Goal: Task Accomplishment & Management: Use online tool/utility

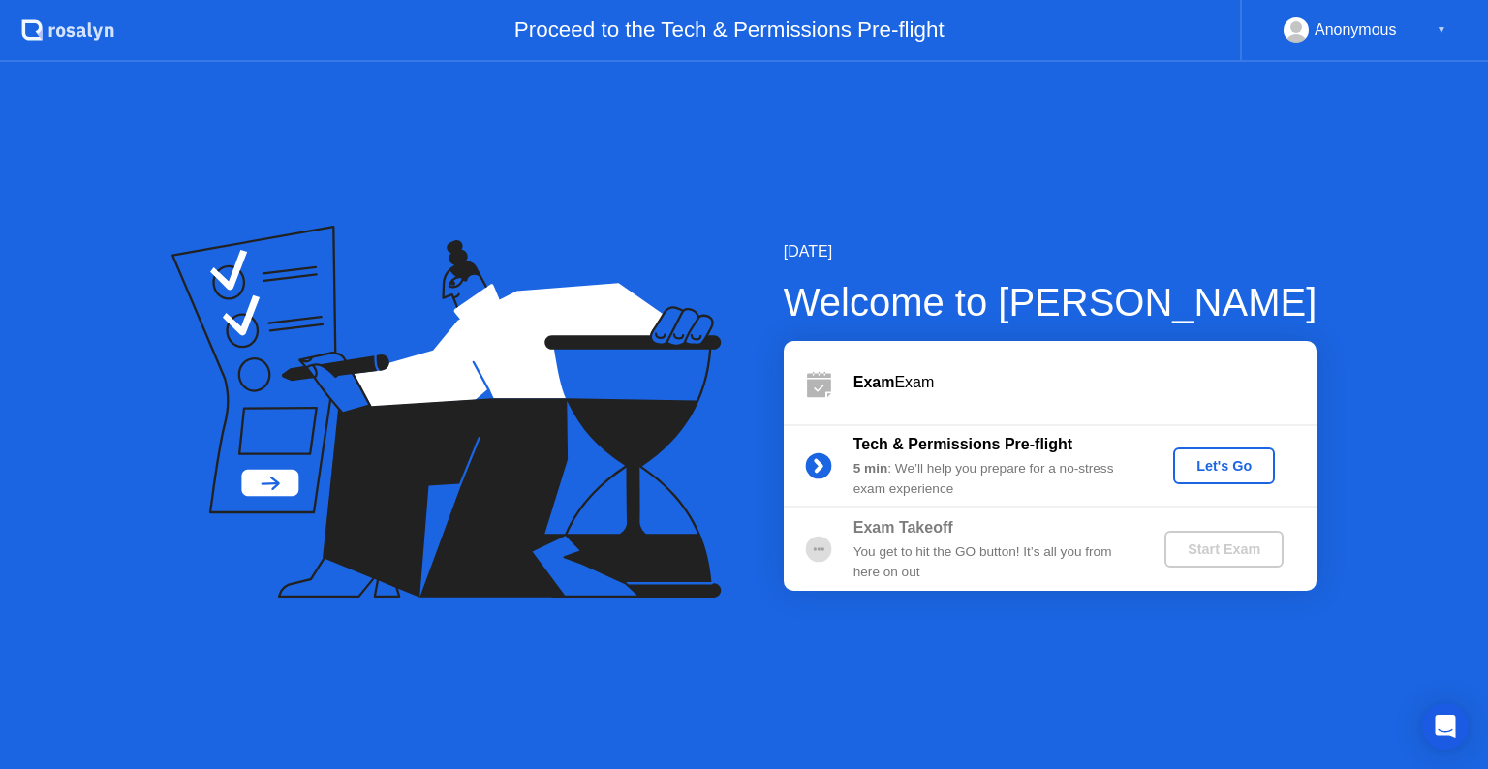
click at [1209, 474] on div "Let's Go" at bounding box center [1224, 466] width 86 height 16
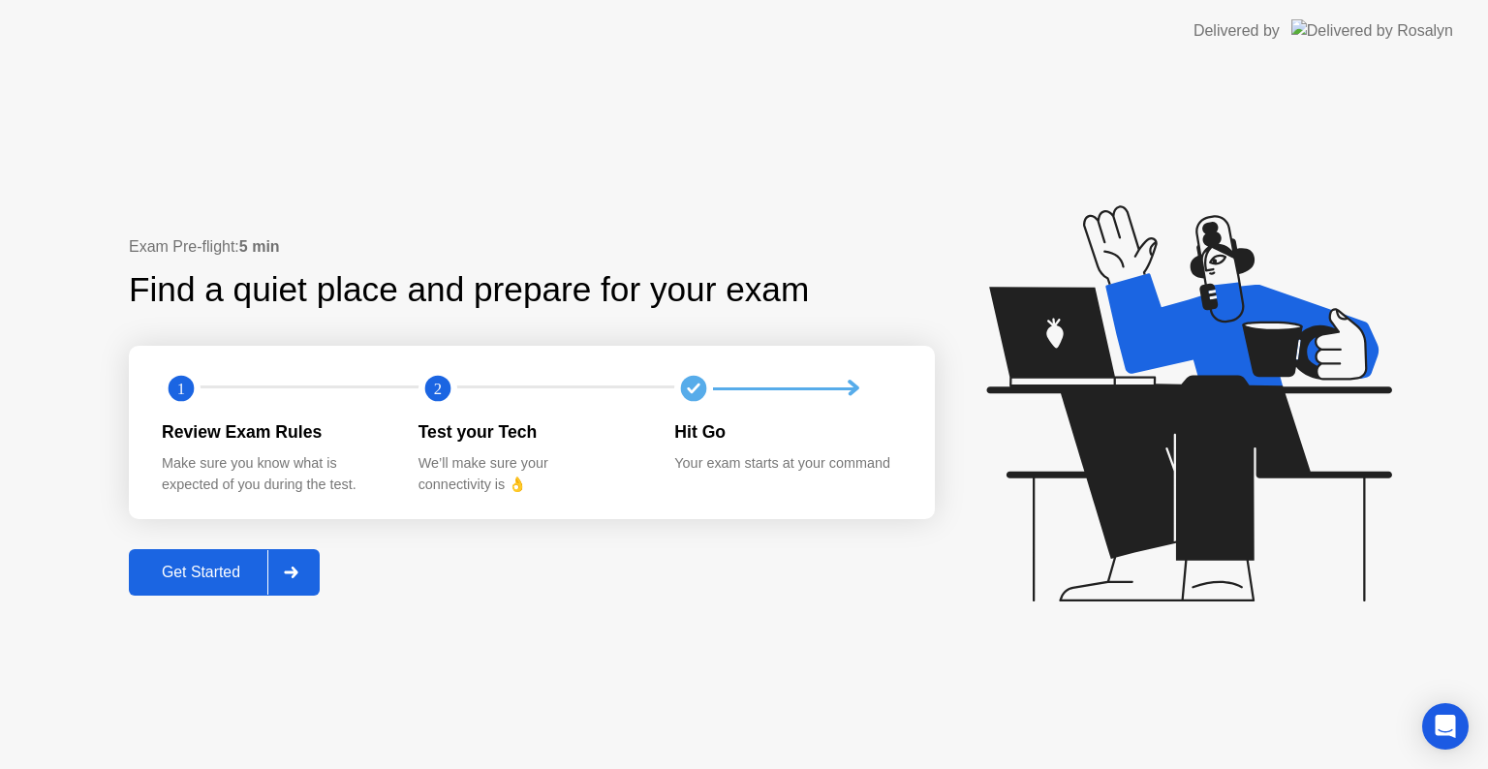
click at [248, 566] on div "Get Started" at bounding box center [201, 572] width 133 height 17
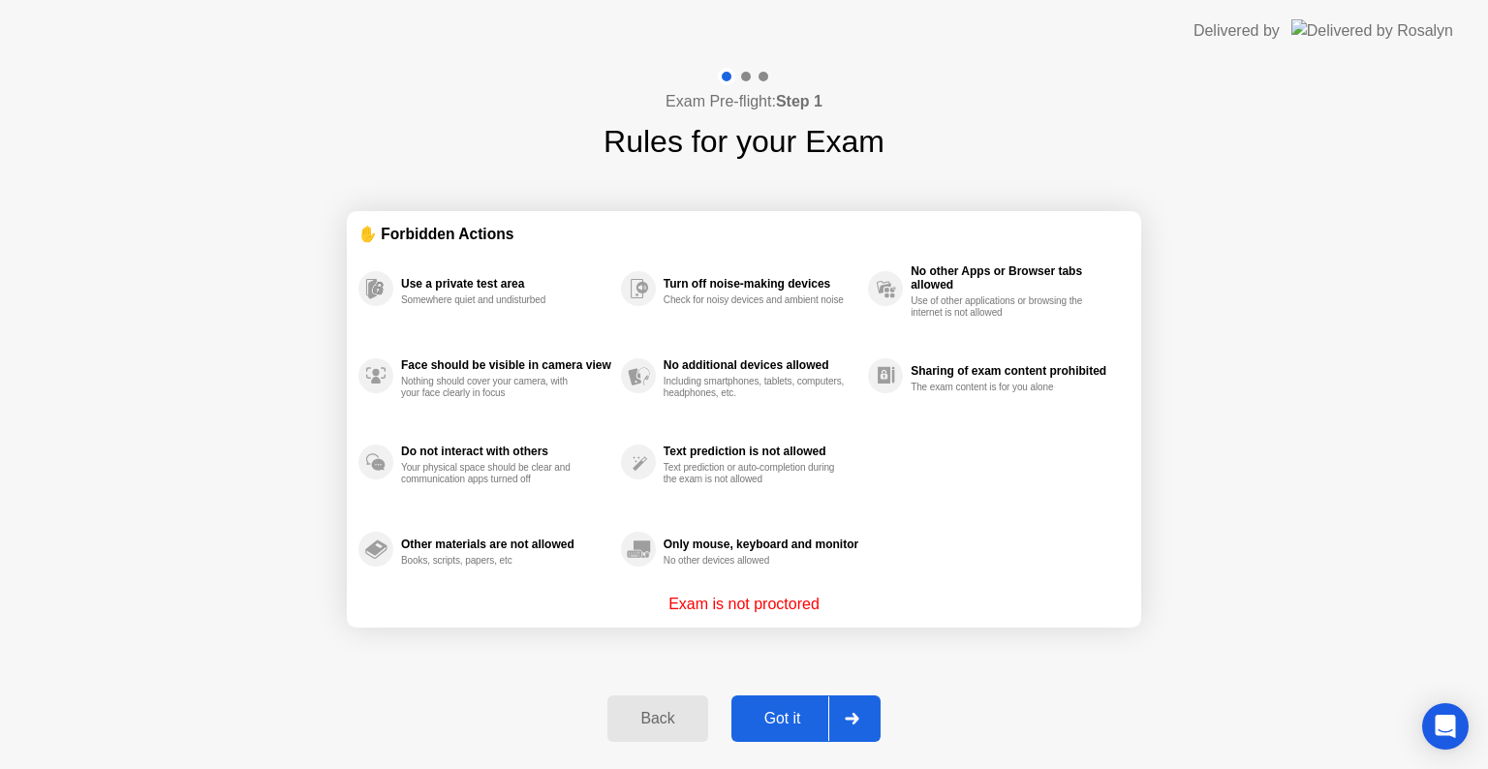
click at [798, 703] on button "Got it" at bounding box center [805, 719] width 149 height 47
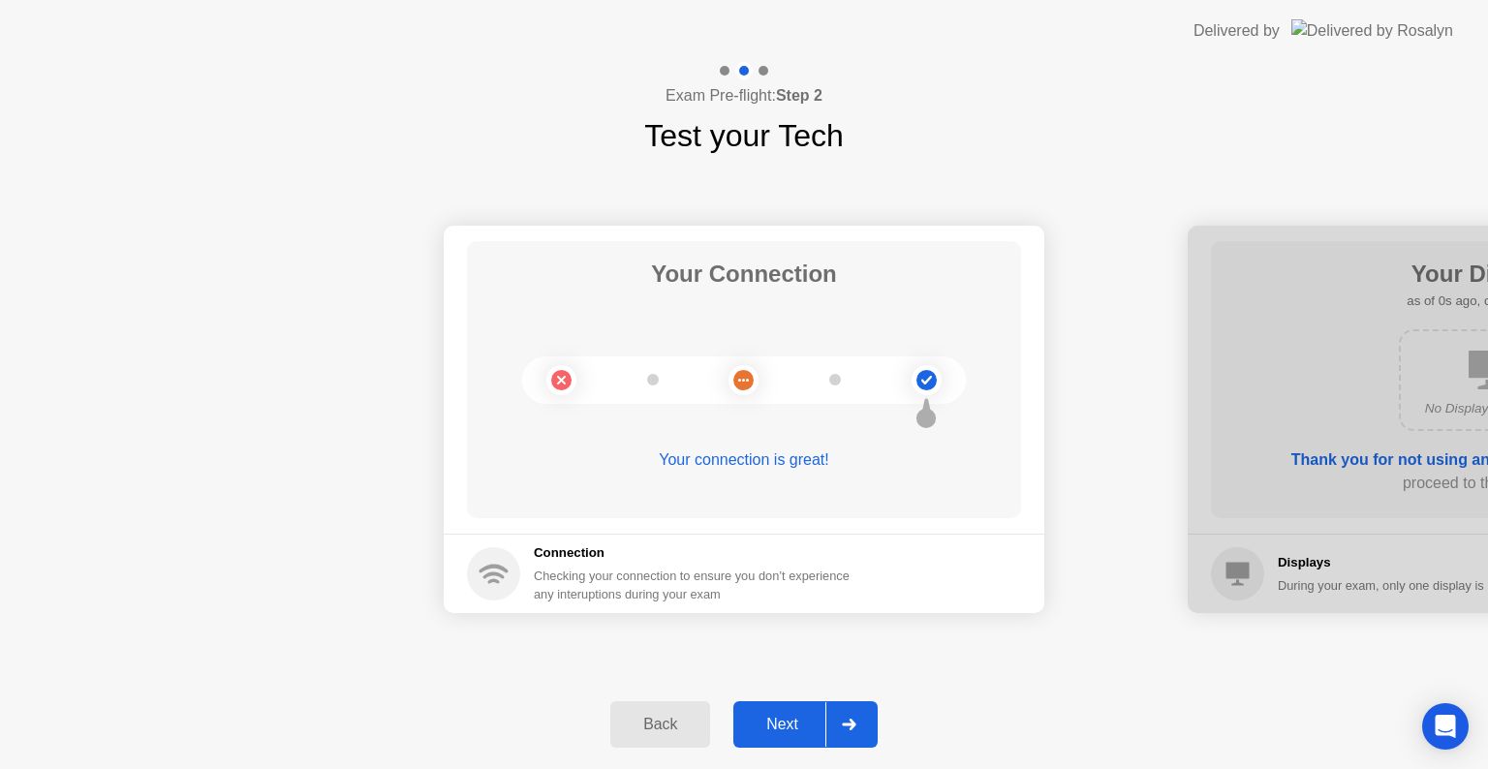
click at [798, 703] on button "Next" at bounding box center [805, 724] width 144 height 47
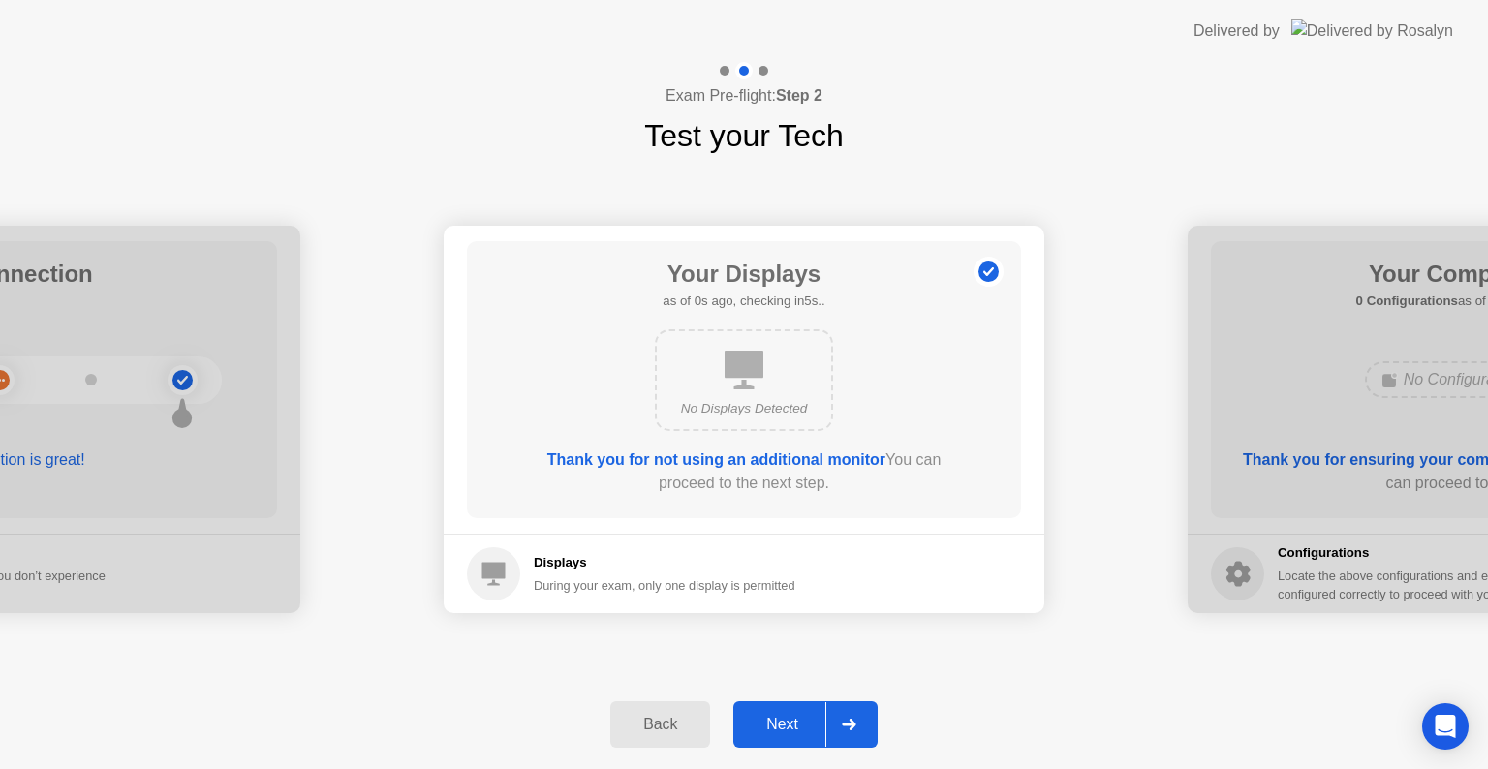
click at [798, 703] on button "Next" at bounding box center [805, 724] width 144 height 47
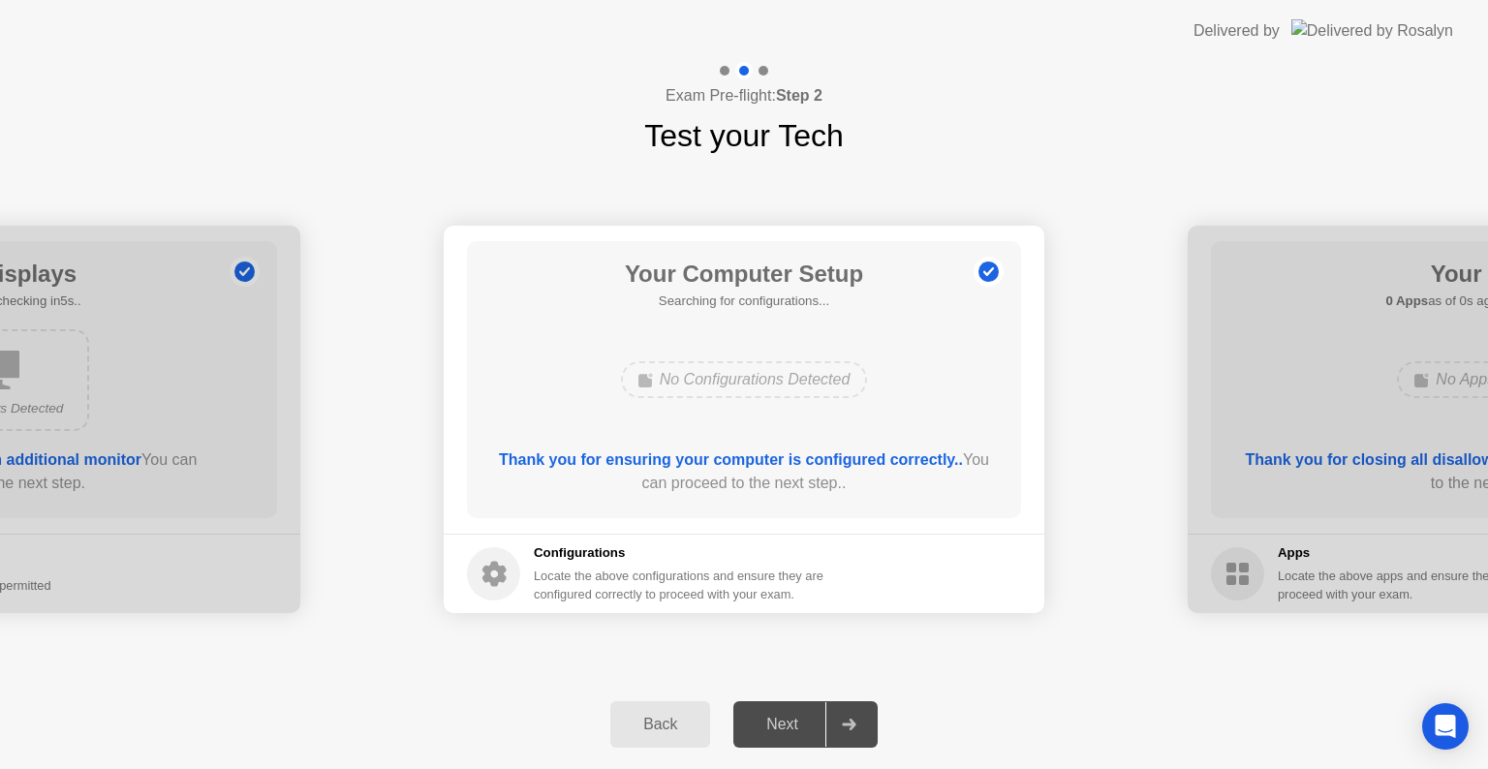
click at [798, 703] on button "Next" at bounding box center [805, 724] width 144 height 47
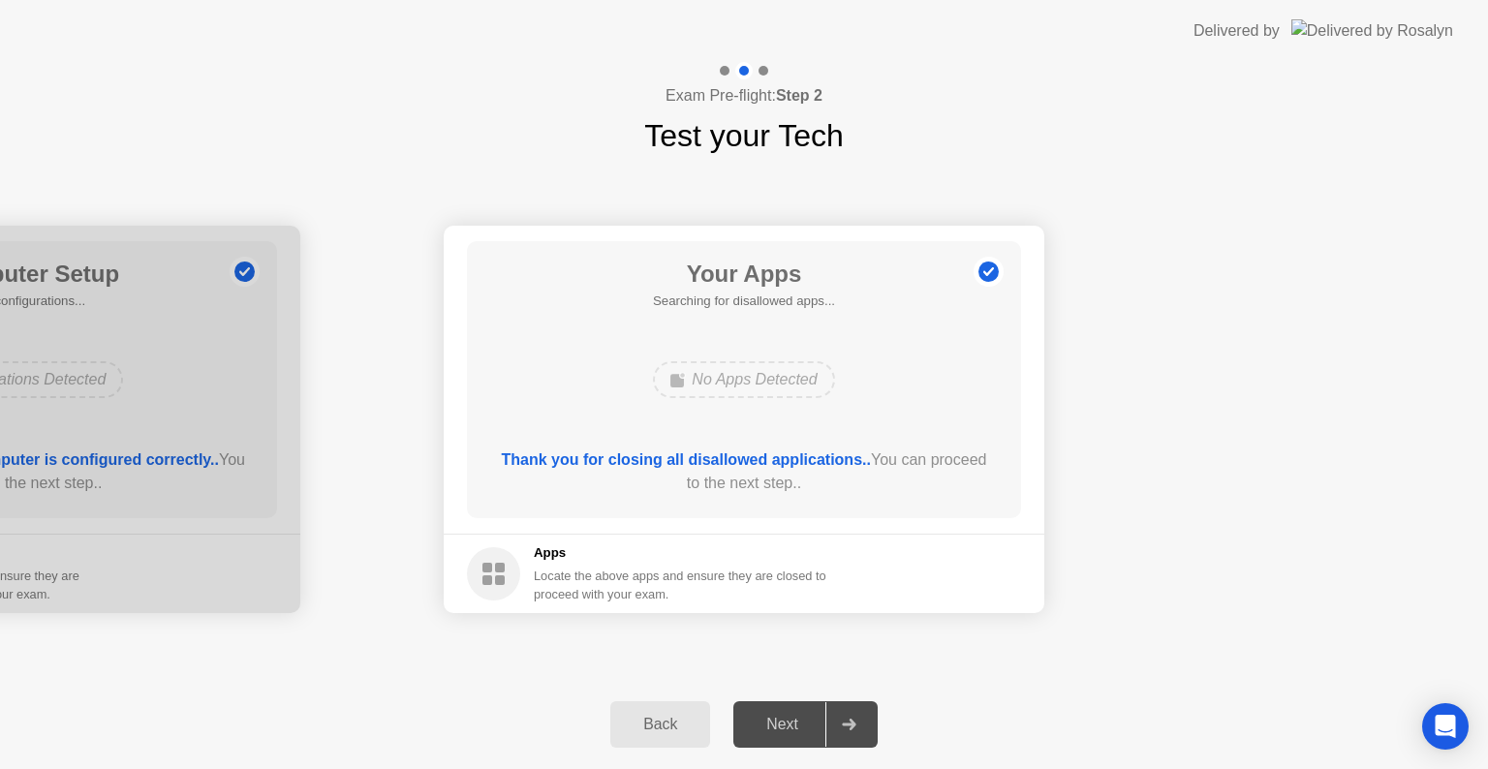
click at [800, 724] on div "Next" at bounding box center [782, 724] width 86 height 17
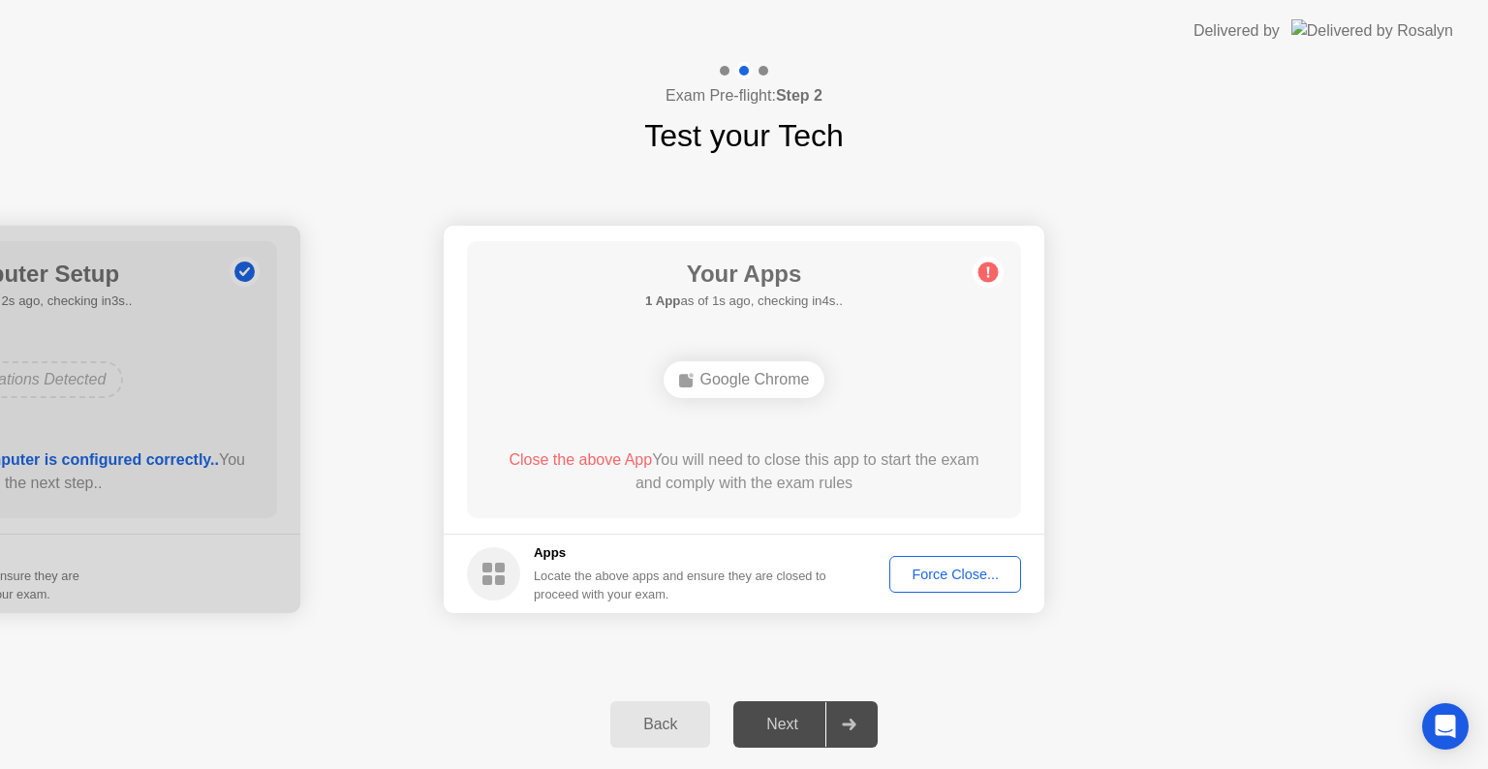
click at [944, 568] on div "Force Close..." at bounding box center [955, 575] width 118 height 16
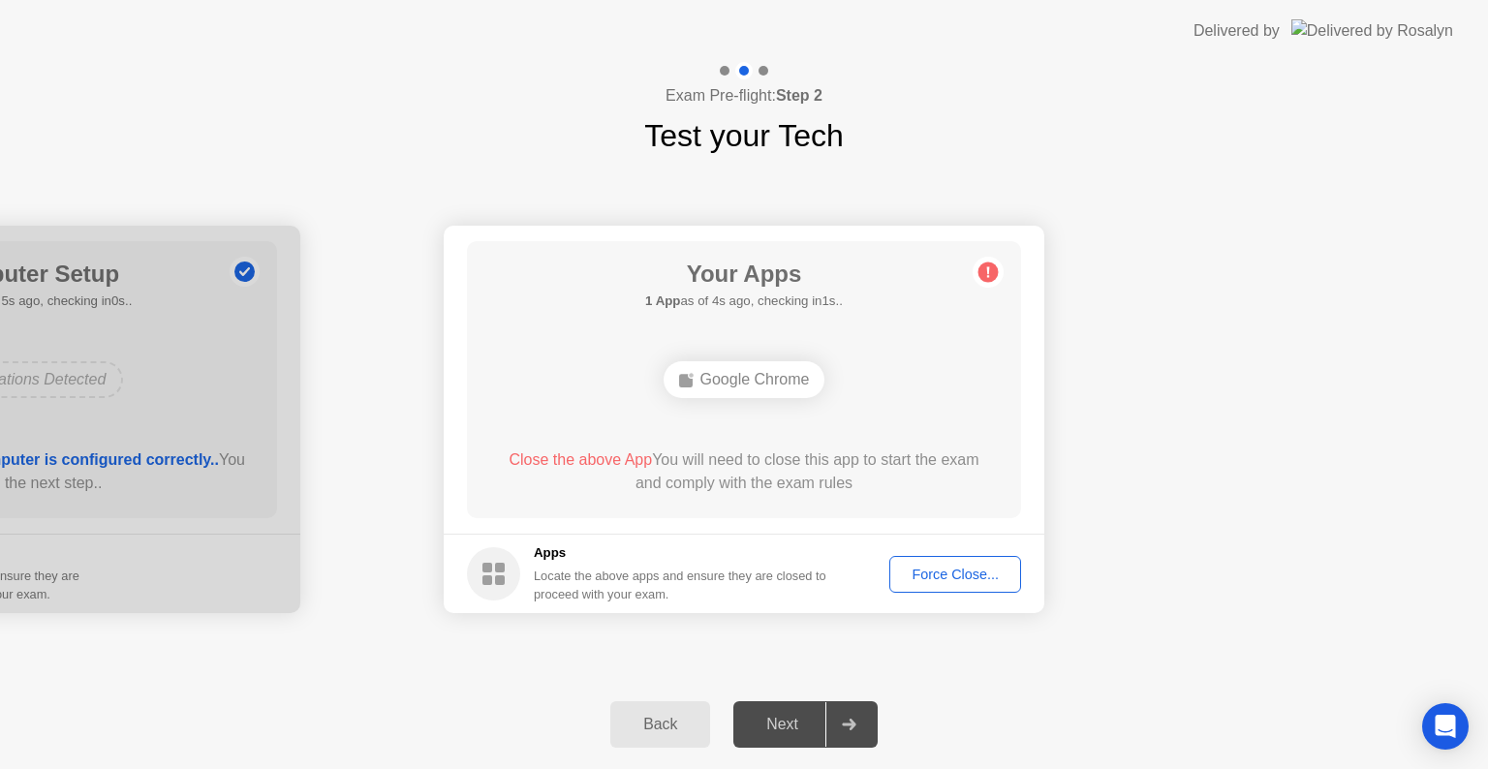
click at [803, 724] on div "Next" at bounding box center [782, 724] width 86 height 17
click at [859, 722] on div at bounding box center [848, 724] width 47 height 45
click at [793, 698] on div "Back Next" at bounding box center [744, 724] width 1488 height 89
click at [812, 721] on div "Next" at bounding box center [782, 724] width 86 height 17
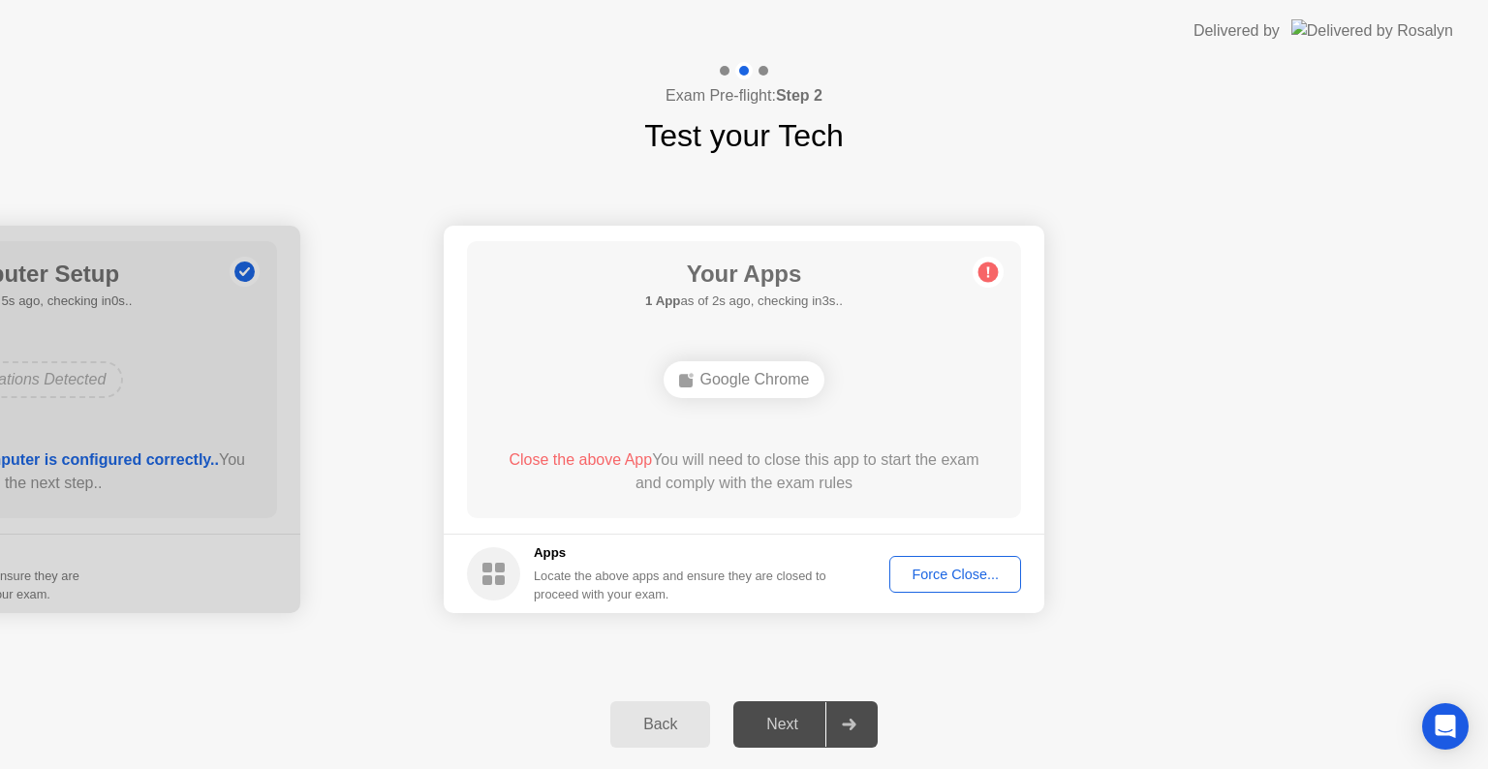
click at [812, 721] on div "Next" at bounding box center [782, 724] width 86 height 17
click at [979, 560] on button "Force Close..." at bounding box center [955, 574] width 132 height 37
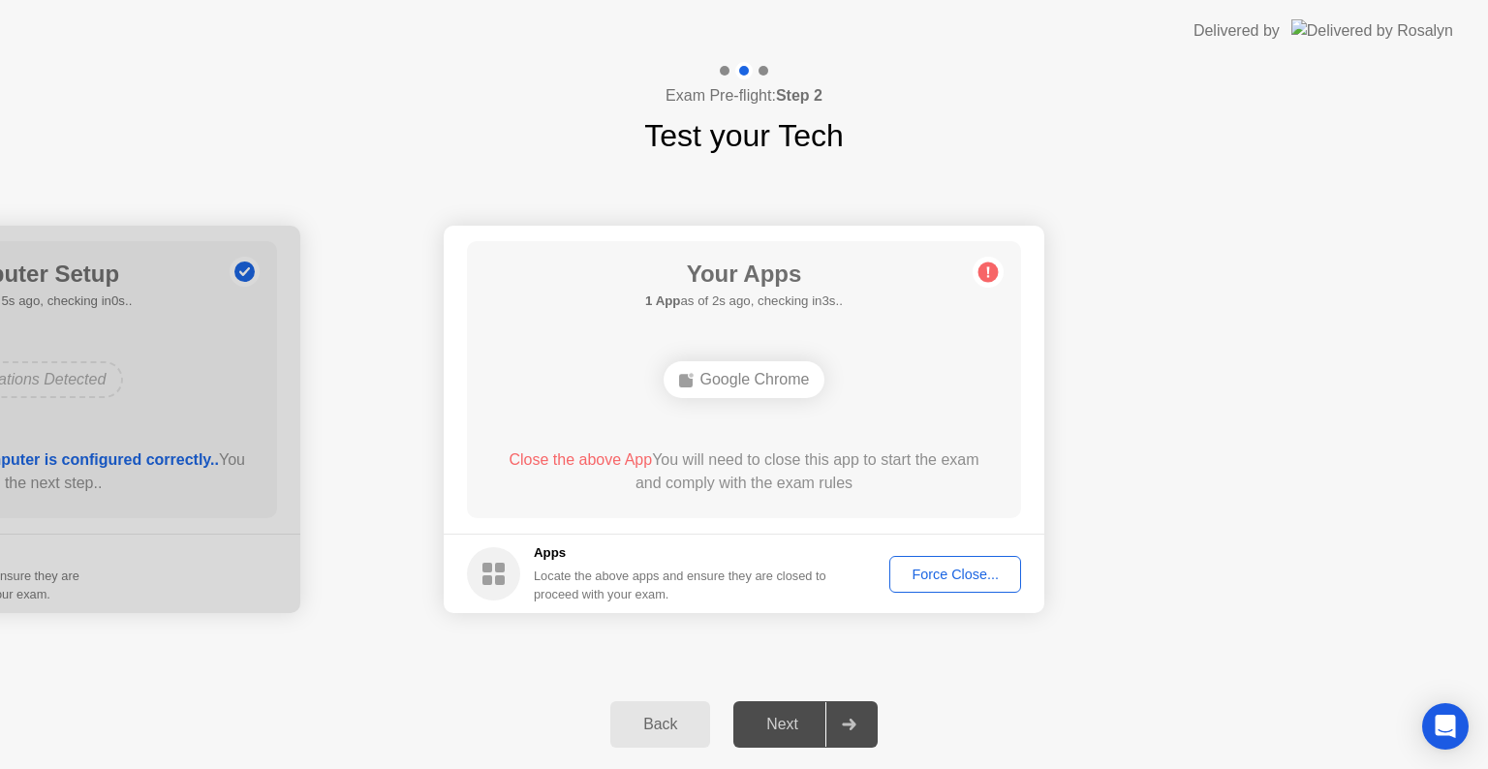
click at [993, 269] on circle at bounding box center [988, 273] width 20 height 20
click at [933, 572] on div "Force Close..." at bounding box center [955, 575] width 118 height 16
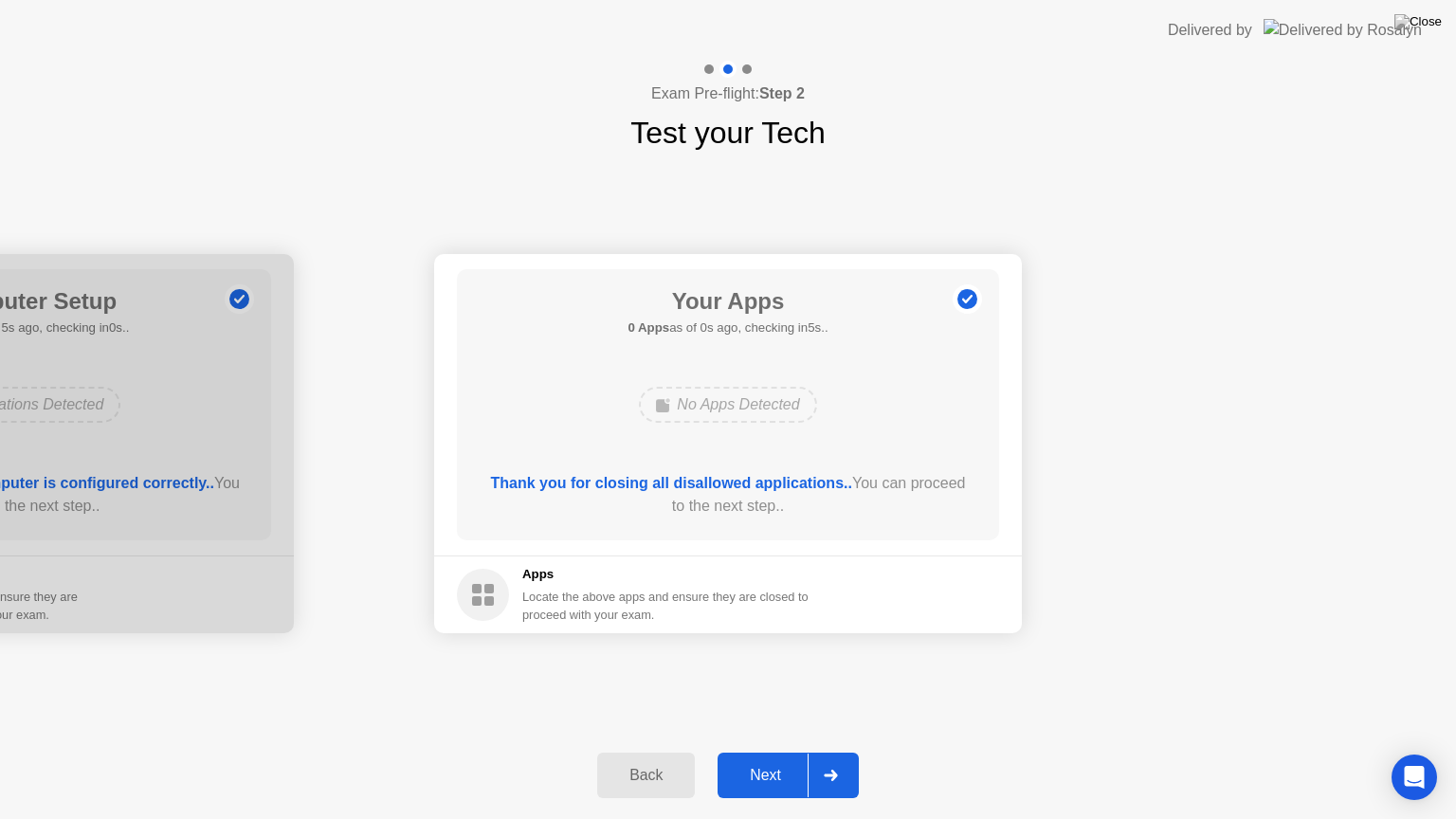
click at [758, 459] on div "Your Apps 0 Apps as of 0s ago, checking in5s.. No Apps Detected Thank you for c…" at bounding box center [728, 404] width 542 height 271
click at [810, 751] on div at bounding box center [830, 775] width 46 height 44
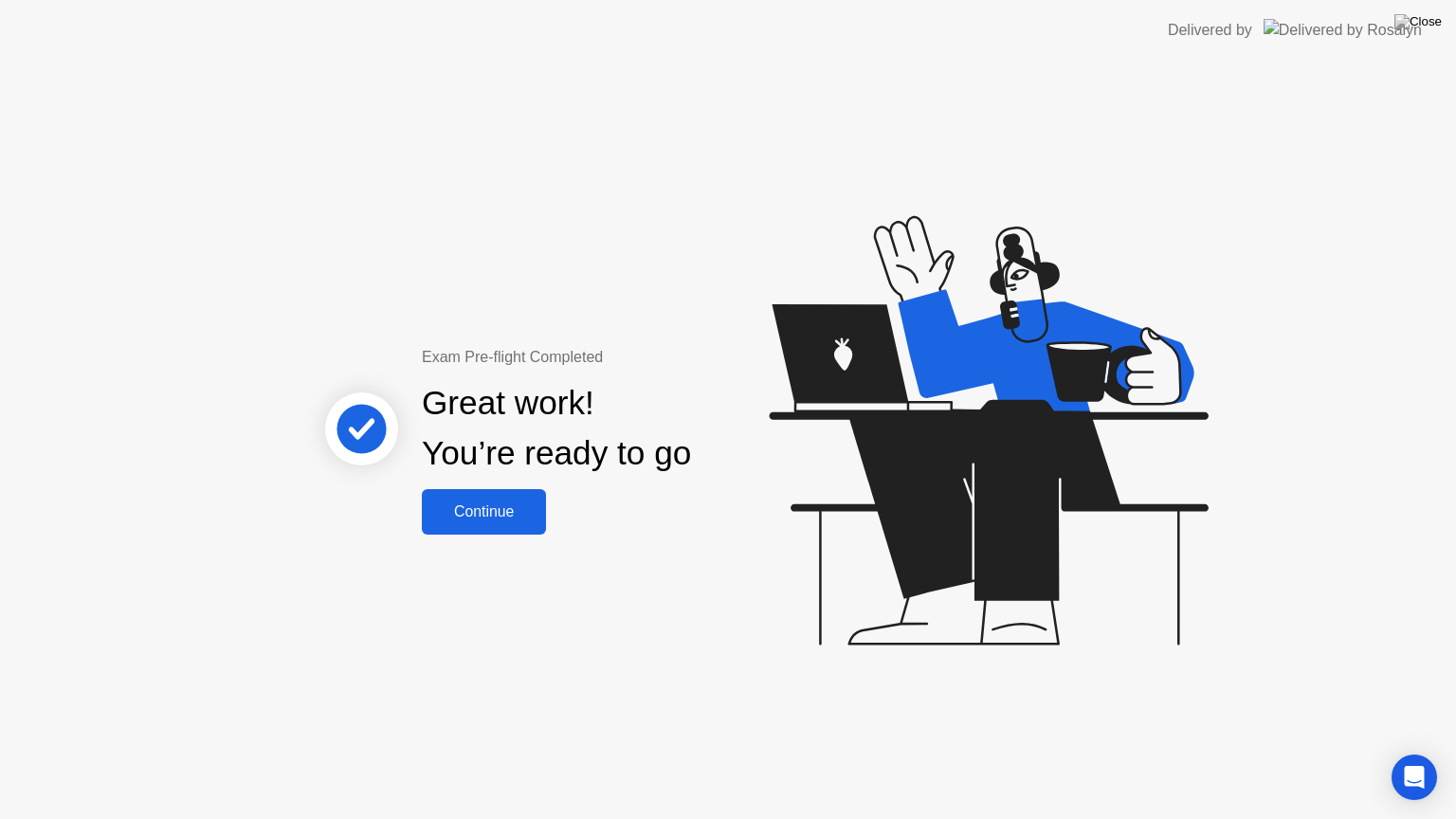
click at [517, 534] on div "Exam Pre-flight Completed Great work! You’re ready to go Continue" at bounding box center [728, 439] width 1456 height 758
click at [515, 512] on div "Continue" at bounding box center [483, 511] width 113 height 17
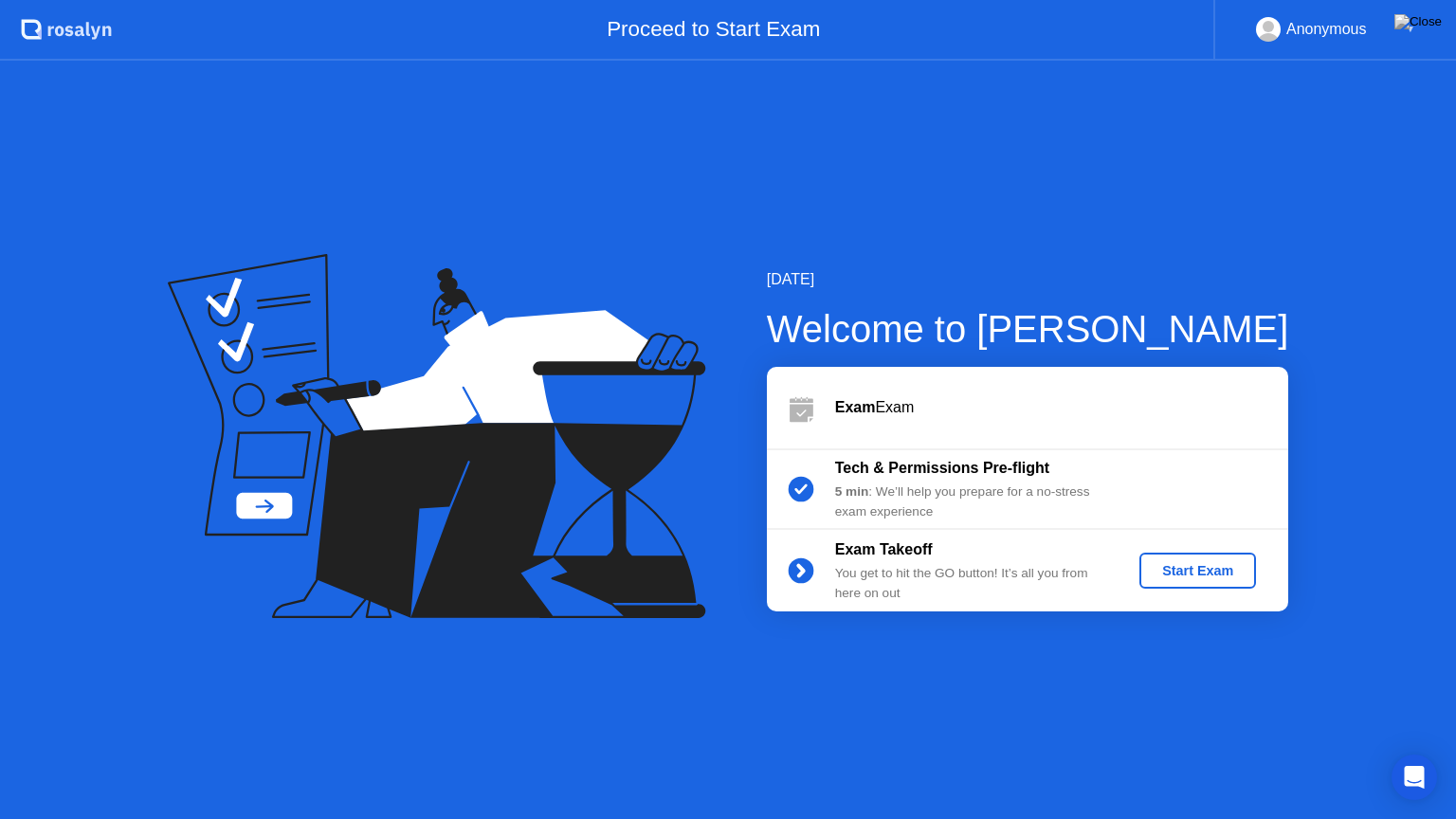
click at [1198, 578] on div "Start Exam" at bounding box center [1198, 570] width 102 height 16
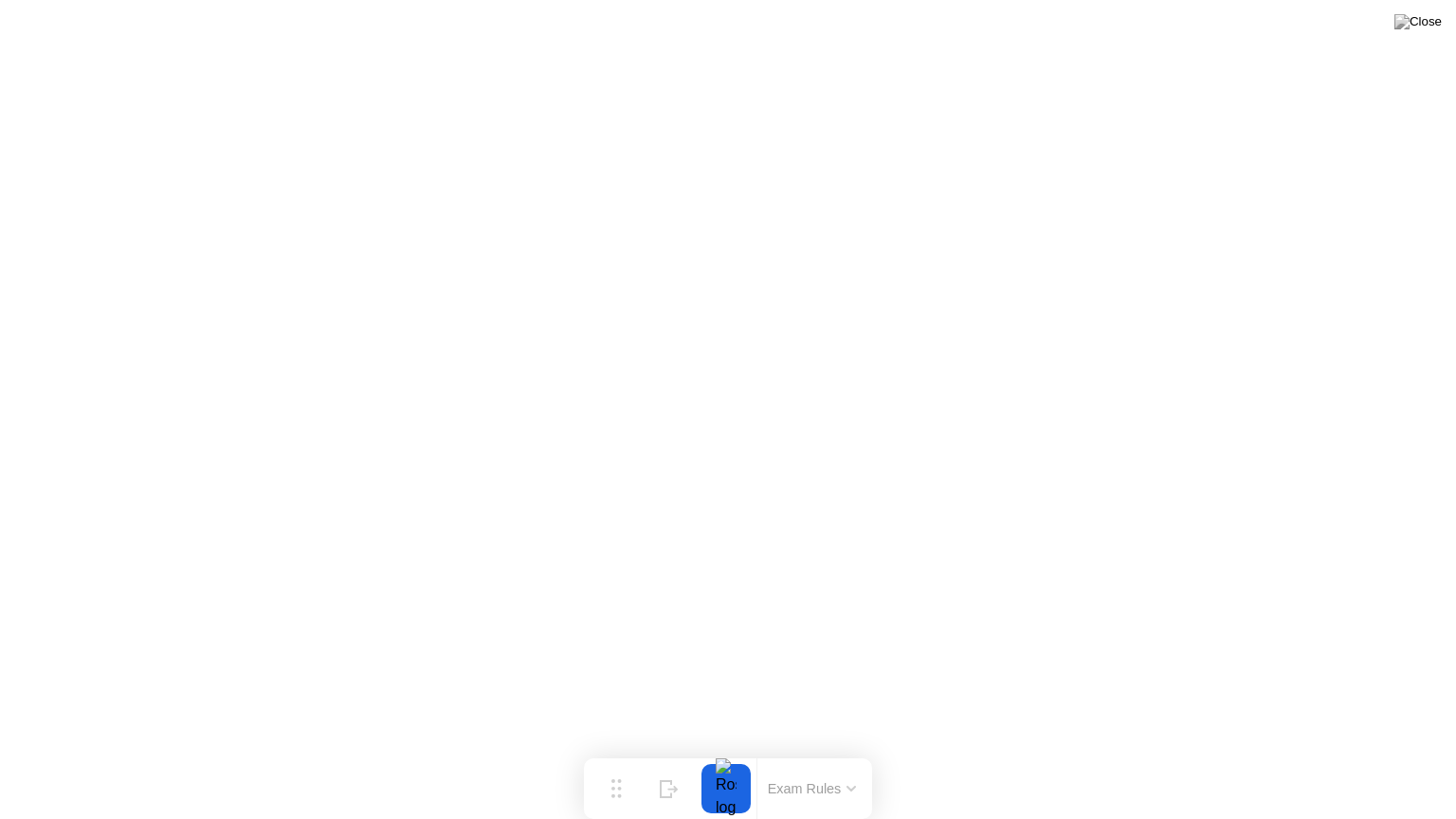
click at [727, 751] on div at bounding box center [726, 789] width 40 height 49
click at [627, 751] on button "Move" at bounding box center [616, 789] width 49 height 49
drag, startPoint x: 627, startPoint y: 786, endPoint x: 675, endPoint y: 766, distance: 52.0
click at [687, 751] on button "Move" at bounding box center [711, 733] width 49 height 49
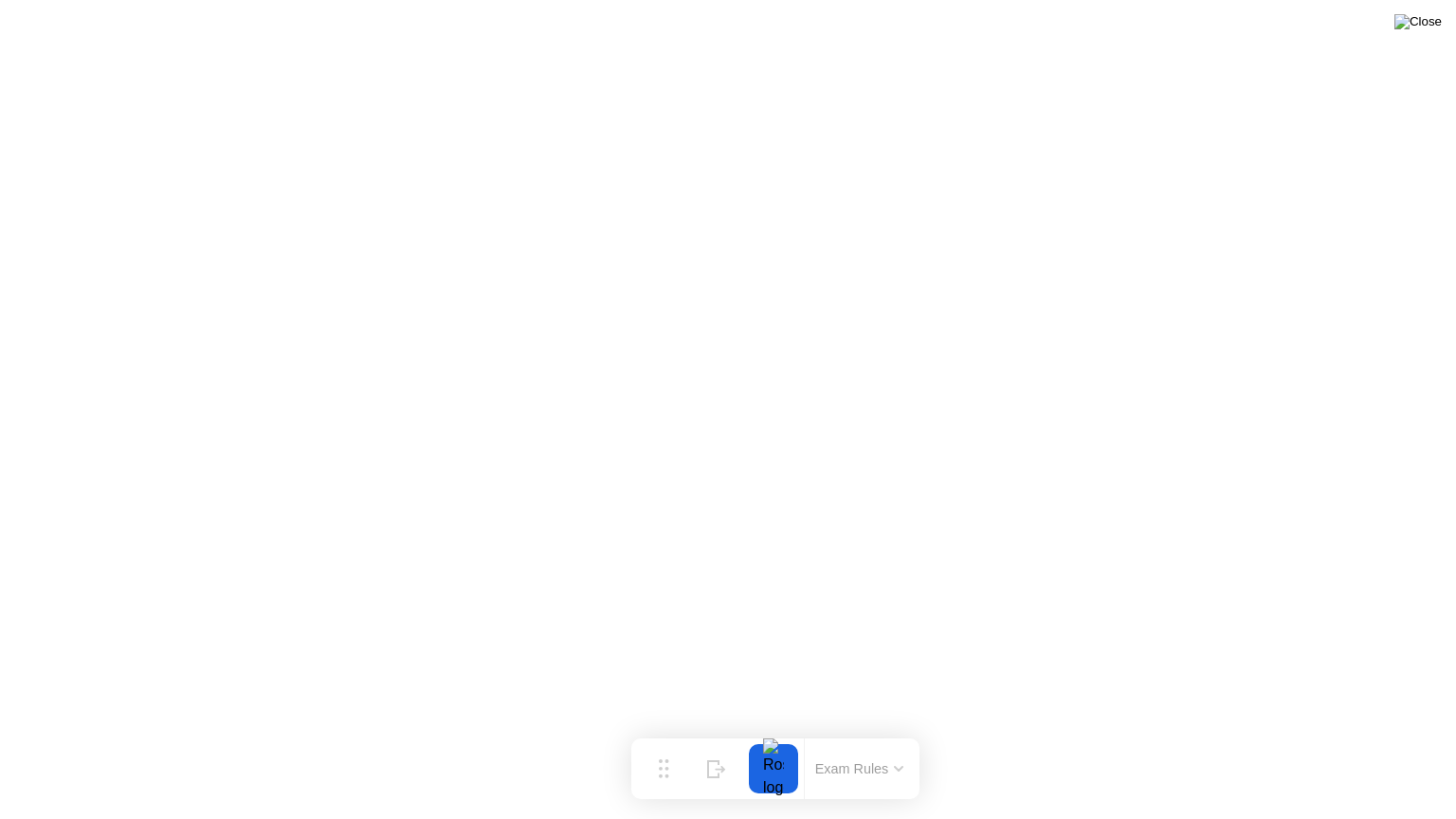
click at [1430, 23] on img at bounding box center [1418, 23] width 47 height 16
click at [1423, 29] on img at bounding box center [1418, 23] width 47 height 16
